Goal: Task Accomplishment & Management: Complete application form

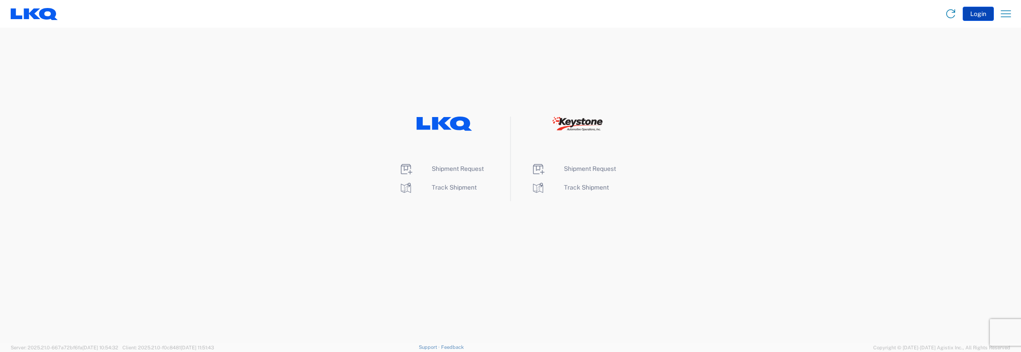
click at [510, 13] on button "Login" at bounding box center [978, 14] width 31 height 14
click at [438, 169] on span "Shipment Request" at bounding box center [458, 168] width 52 height 7
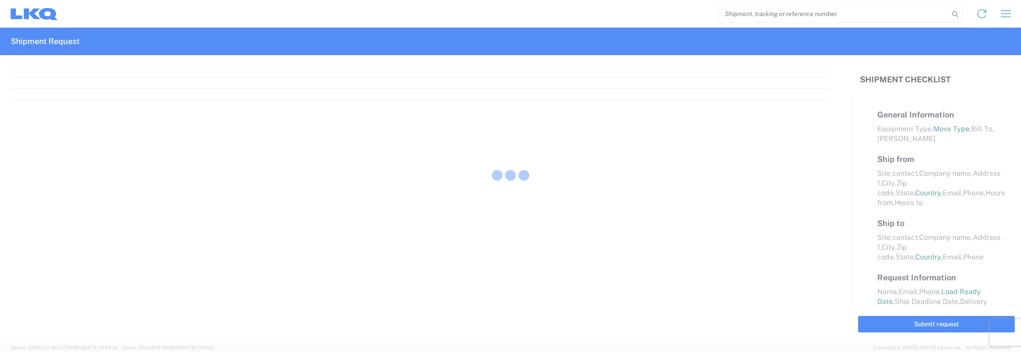
select select "FULL"
select select "LBS"
select select "IN"
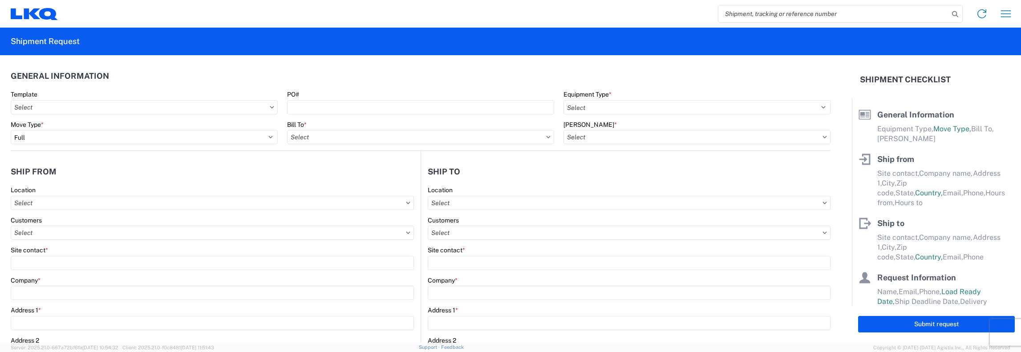
click at [724, 12] on input "search" at bounding box center [833, 13] width 231 height 17
type input "56714340"
click at [953, 14] on icon at bounding box center [955, 14] width 12 height 12
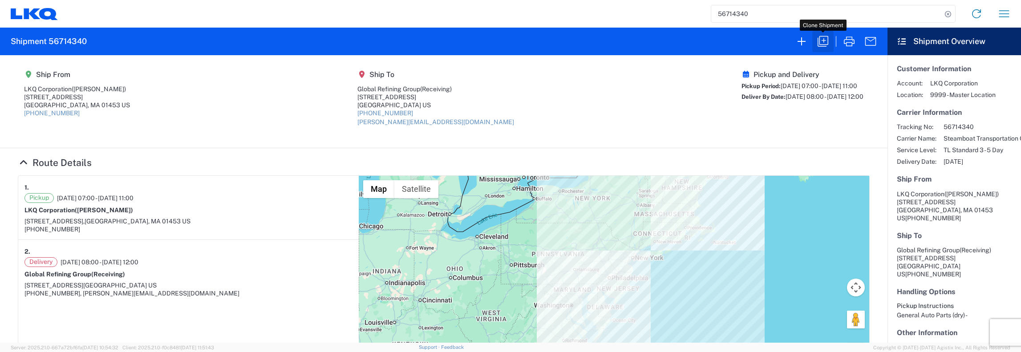
click at [822, 39] on icon "button" at bounding box center [823, 41] width 14 height 14
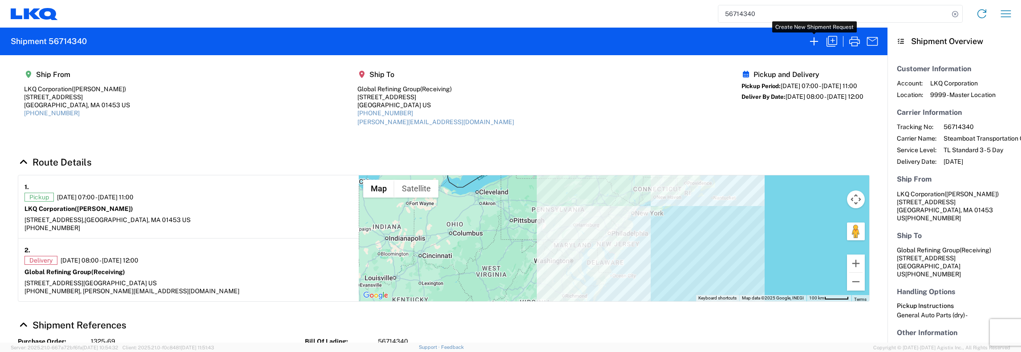
select select "FULL"
select select "US"
select select "LBS"
select select "IN"
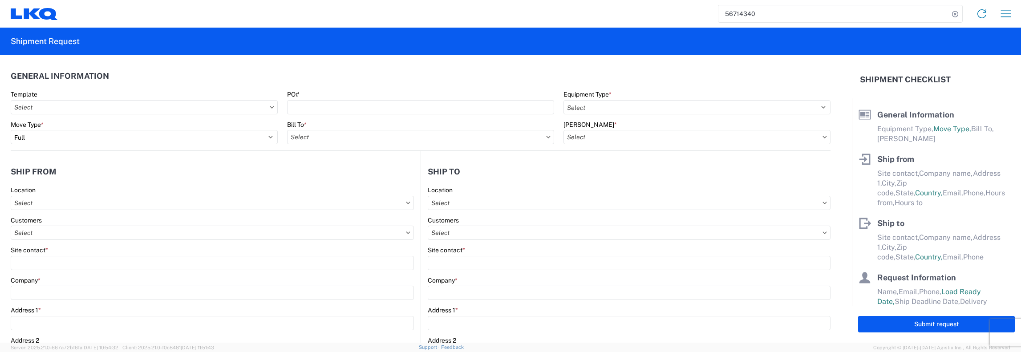
select select "STDV"
type input "John Marceau"
type input "LKQ Corporation"
type input "1525 Central Street"
type input "Leominster"
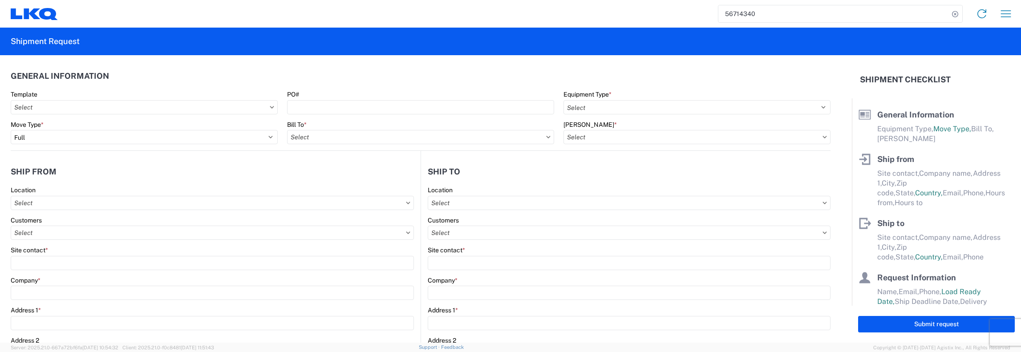
type input "01453"
type input "978-227-1734"
type input "07:00:00"
type input "11:00:00"
select select
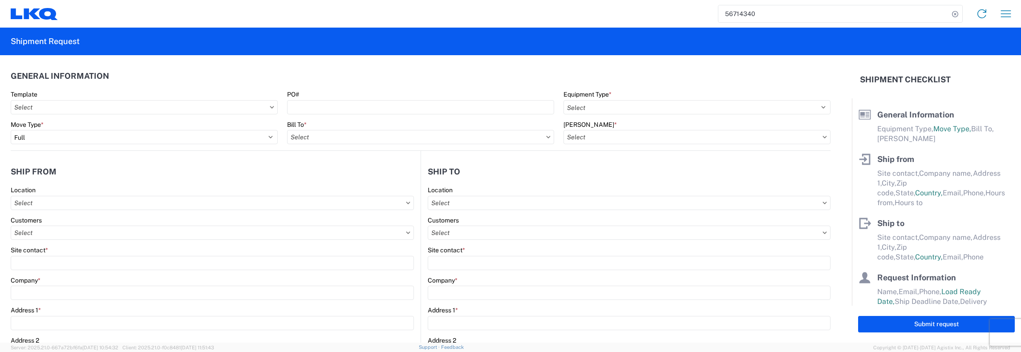
type input "Receiving"
type input "Global Refining Group"
type input "618 Main St"
type input "Kenbridge"
type input "23944"
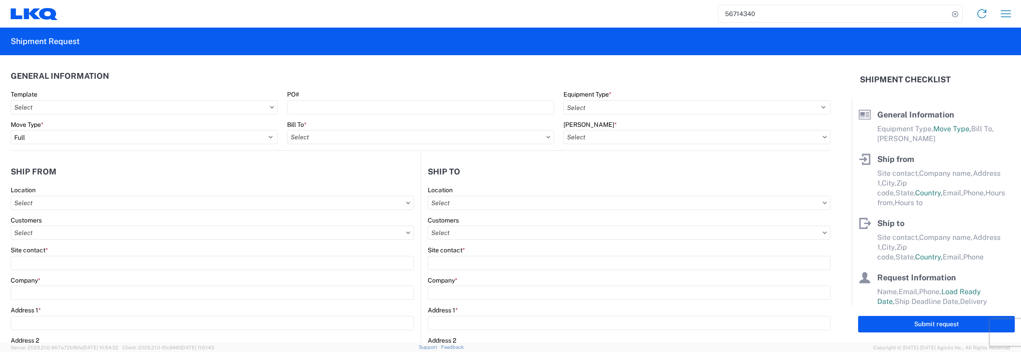
type input "amanda@globalrefininggroup.com"
type input "877-257-1404"
type input "08:00:00"
type input "12:00:00"
select select
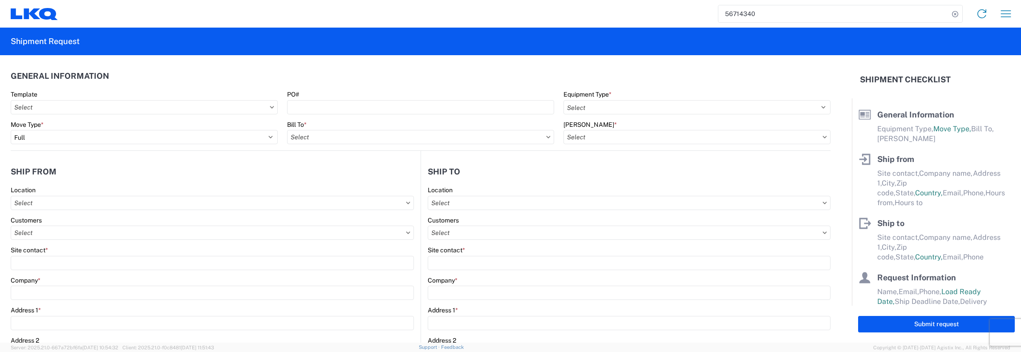
type input "John Keating"
type input "jfkeating@lkqcorp.com, jxmarceau@lkqcorp.com"
type input "4016018171"
type input "2025-09-25"
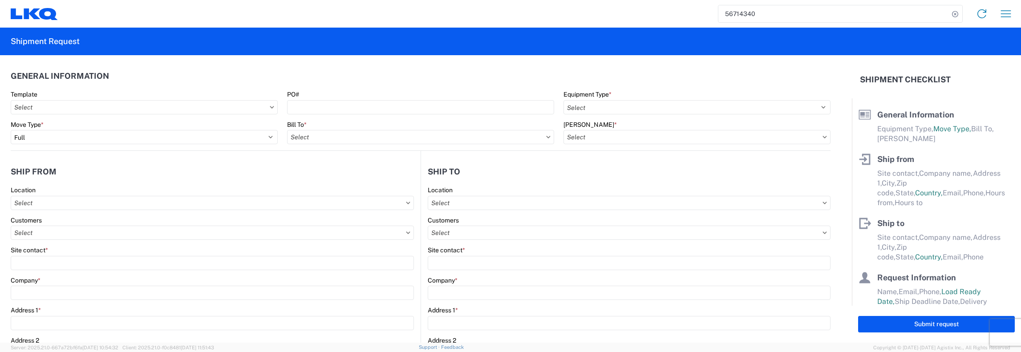
type input "2025-09-26"
type textarea "AM pickup requested"
type input "30000"
type input "General Auto Parts (dry)"
type input "24"
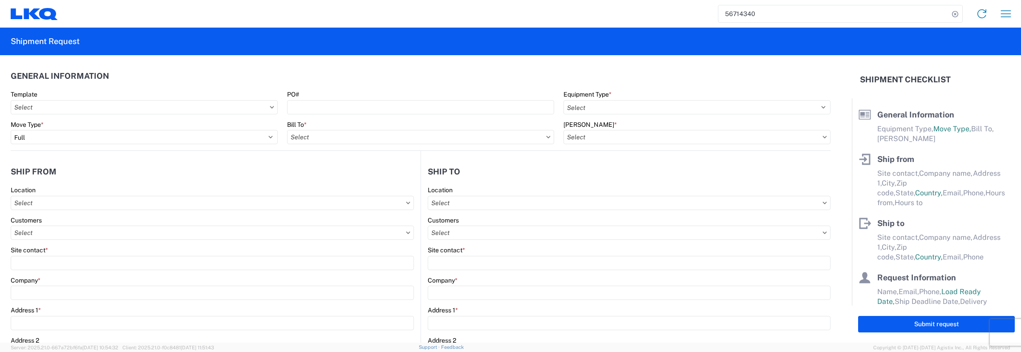
type input "0"
type input "4"
type input "0.67"
select select "FT"
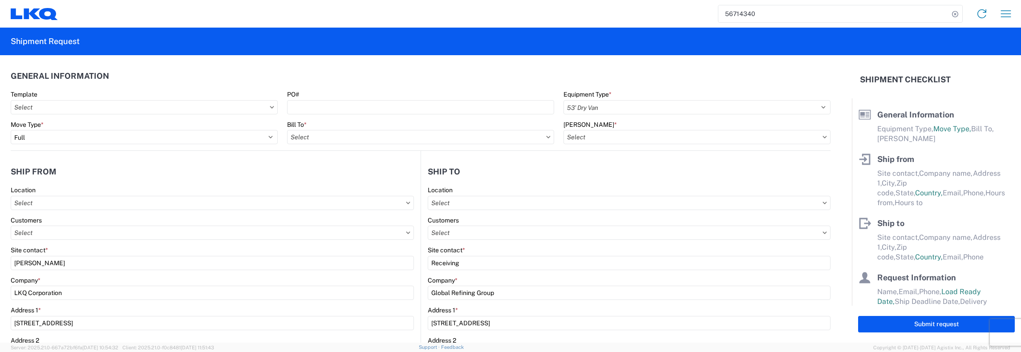
select select
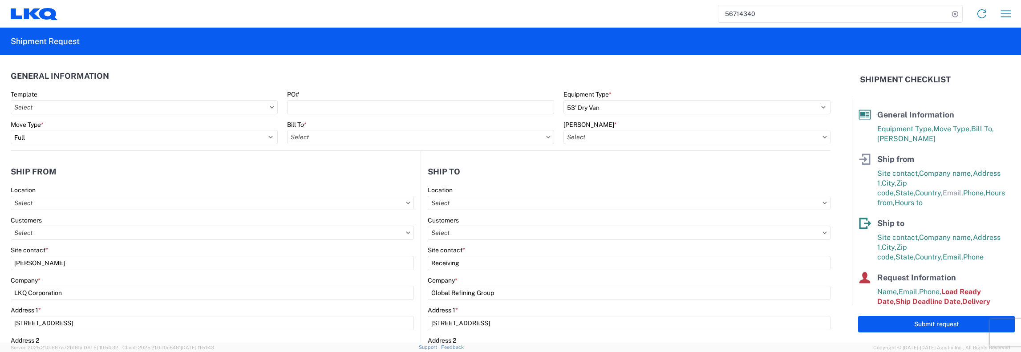
type input "1481 - Precious Metals - Master Mining"
type input "1325 - LKQ - Leominster"
type input "1481-6300-66000-0000 - 1481 Freight Out"
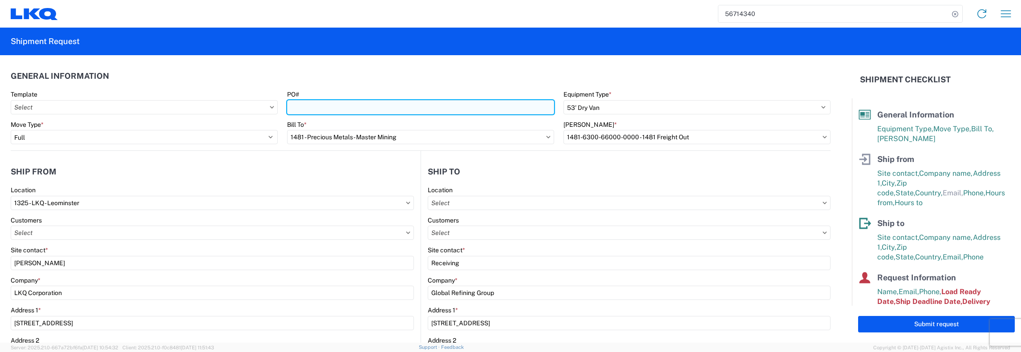
click at [289, 109] on input "PO#" at bounding box center [420, 107] width 267 height 14
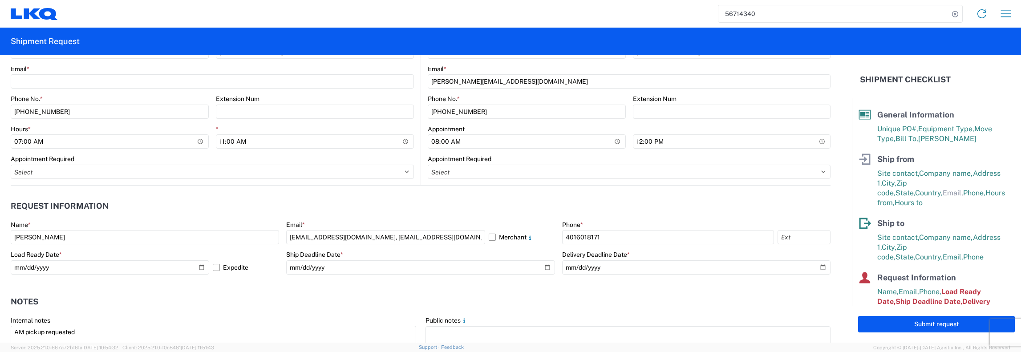
scroll to position [400, 0]
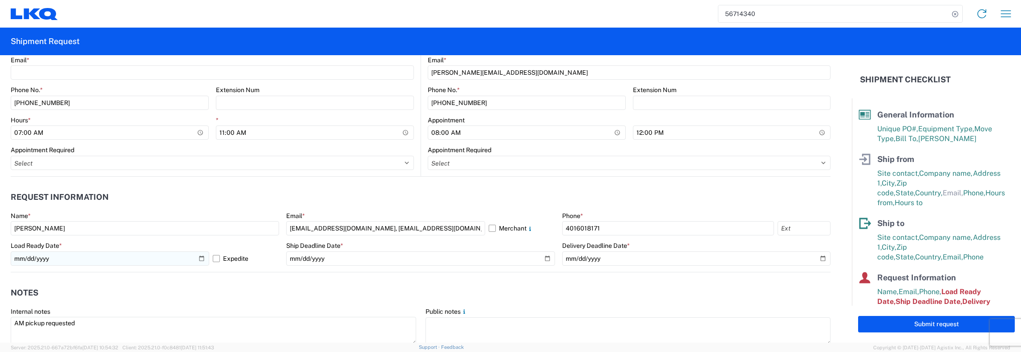
type input "1325-70"
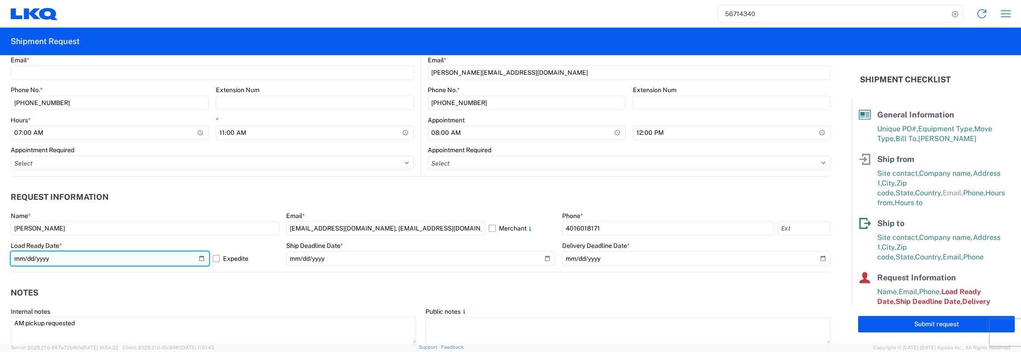
click at [201, 260] on input "2025-09-25" at bounding box center [110, 258] width 198 height 14
type input "2025-10-29"
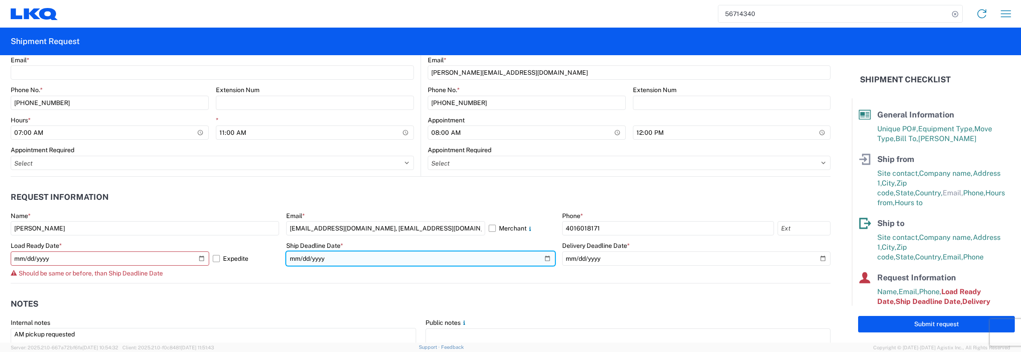
click at [545, 258] on input "2025-09-25" at bounding box center [420, 258] width 268 height 14
type input "2025-10-29"
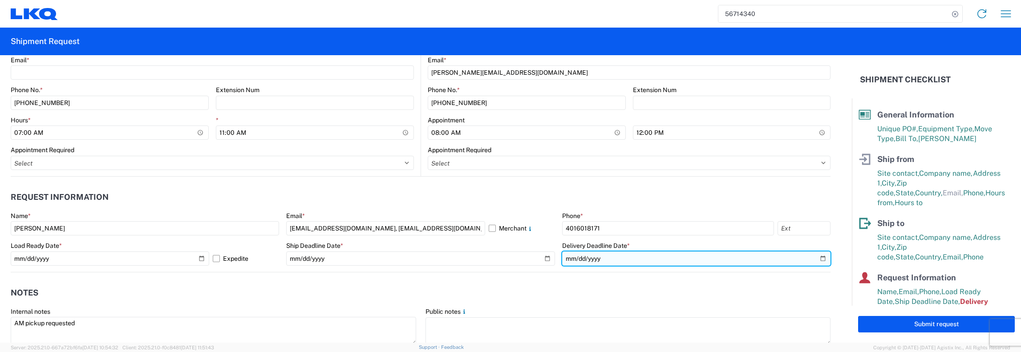
click at [814, 258] on input "2025-09-26" at bounding box center [696, 258] width 268 height 14
type input "2025-10-31"
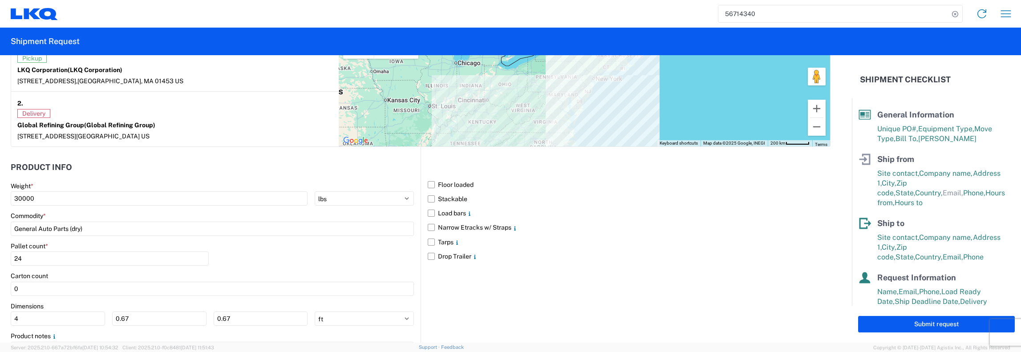
scroll to position [801, 0]
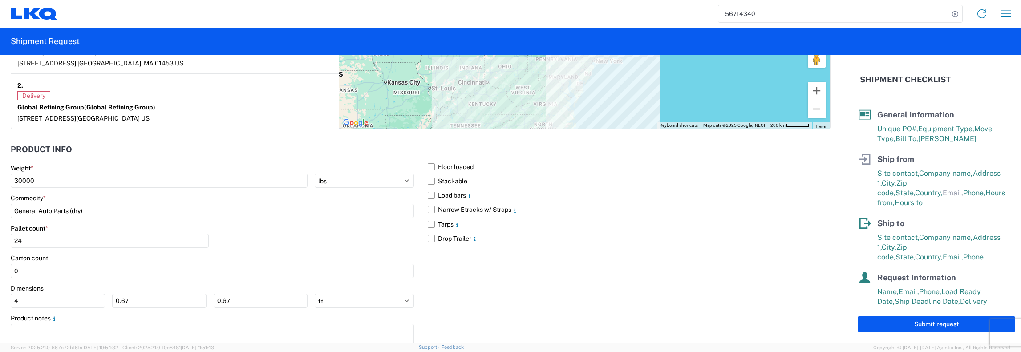
drag, startPoint x: 932, startPoint y: 324, endPoint x: 942, endPoint y: 324, distance: 10.2
click at [932, 324] on button "Submit request" at bounding box center [936, 324] width 157 height 16
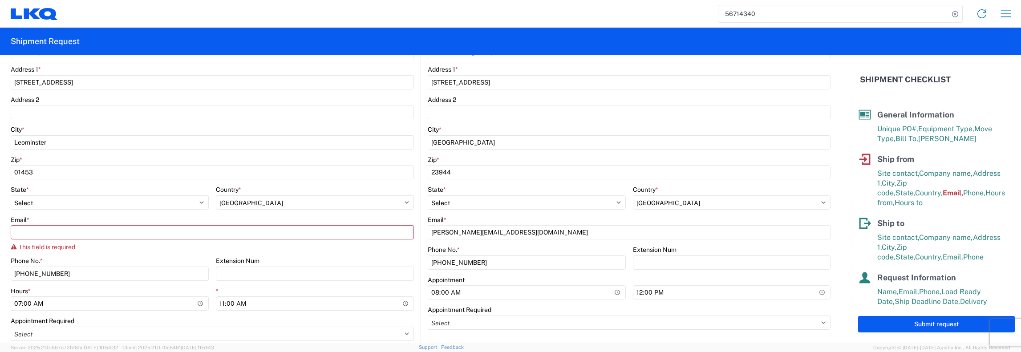
scroll to position [189, 0]
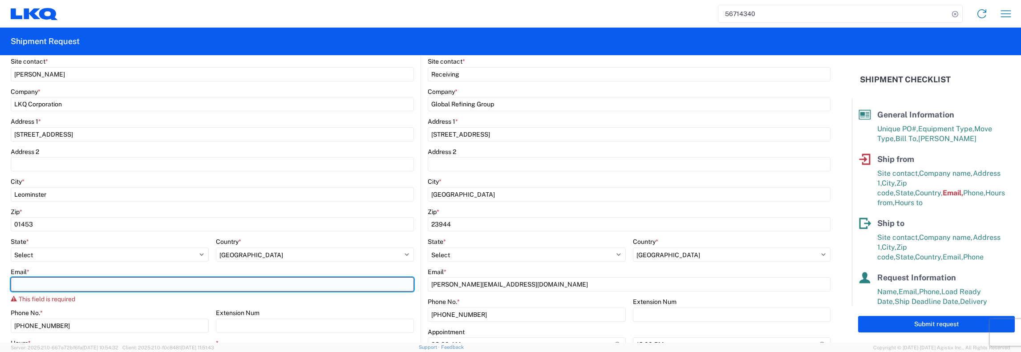
click at [20, 284] on input "Email *" at bounding box center [212, 284] width 403 height 14
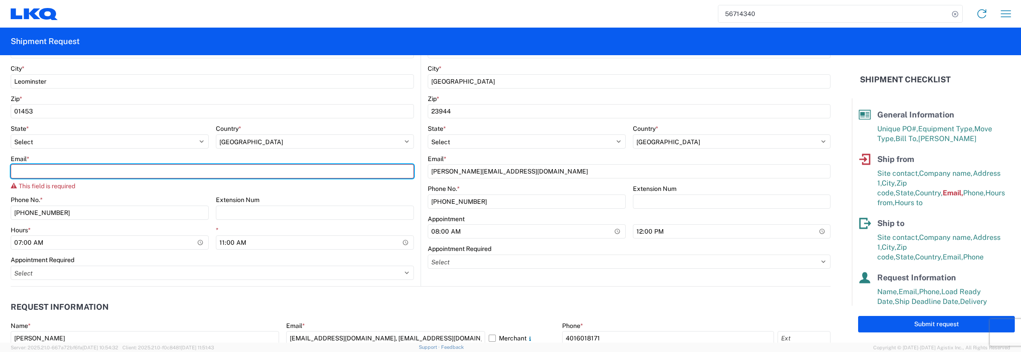
scroll to position [322, 0]
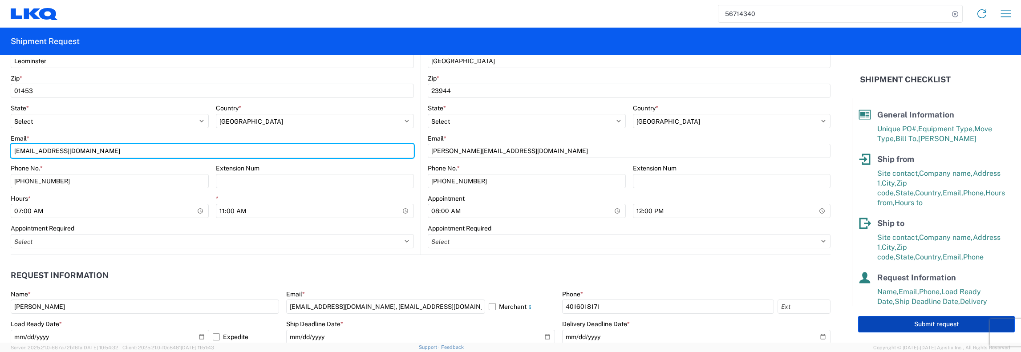
type input "jxmarceau@lkqcorp.com"
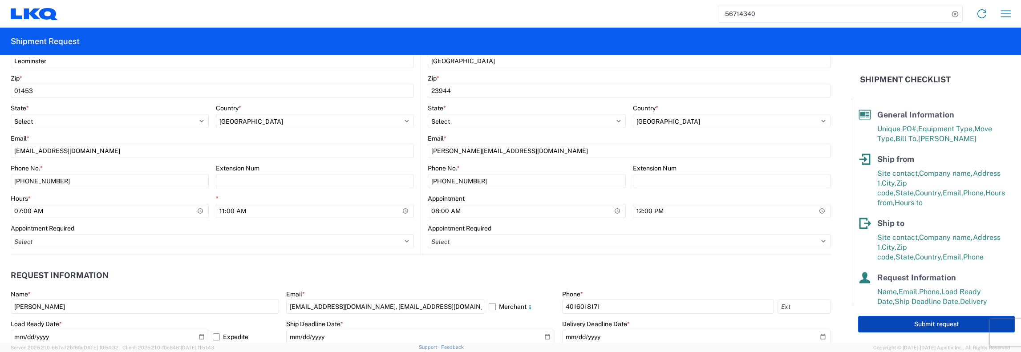
click at [909, 322] on button "Submit request" at bounding box center [936, 324] width 157 height 16
